Goal: Navigation & Orientation: Find specific page/section

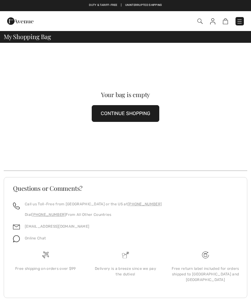
checkbox input "true"
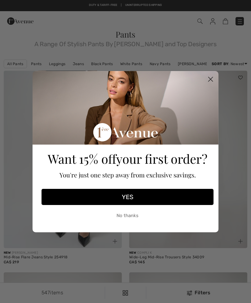
checkbox input "true"
click at [209, 79] on circle "Close dialog" at bounding box center [210, 79] width 10 height 10
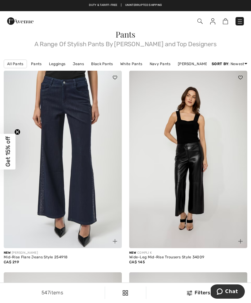
click at [209, 24] on span at bounding box center [177, 21] width 134 height 8
click at [212, 23] on img at bounding box center [212, 21] width 5 height 6
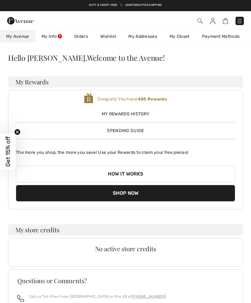
click at [150, 117] on span "My Rewards History" at bounding box center [125, 114] width 219 height 7
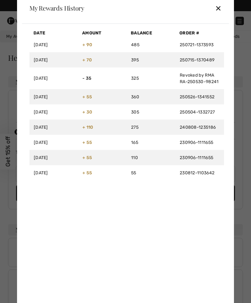
click at [217, 7] on div "✕" at bounding box center [218, 8] width 7 height 13
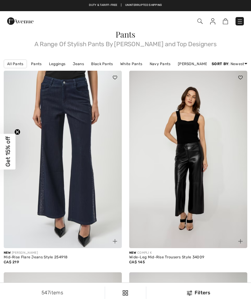
checkbox input "true"
click at [238, 23] on img at bounding box center [240, 21] width 6 height 6
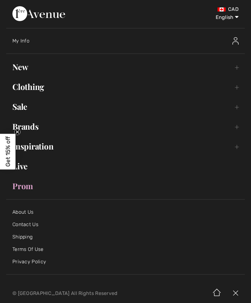
click at [235, 88] on link "Clothing Toggle submenu" at bounding box center [125, 87] width 239 height 14
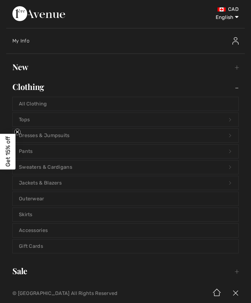
click at [56, 121] on link "Tops Open submenu" at bounding box center [126, 120] width 226 height 14
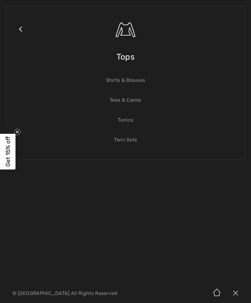
click at [133, 60] on span "Tops" at bounding box center [126, 57] width 18 height 22
click at [132, 59] on span "Tops" at bounding box center [126, 57] width 18 height 22
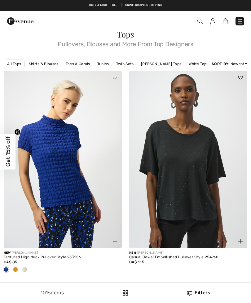
checkbox input "true"
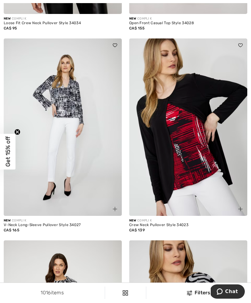
scroll to position [1525, 0]
